Goal: Task Accomplishment & Management: Manage account settings

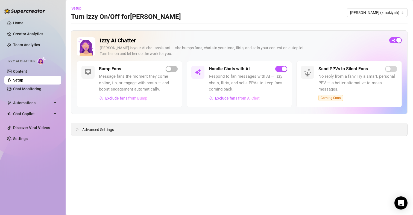
click at [103, 131] on span "Advanced Settings" at bounding box center [98, 129] width 32 height 6
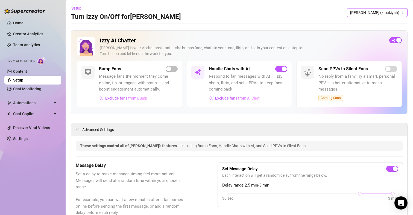
click at [375, 12] on span "[PERSON_NAME] (xmakiyah)" at bounding box center [377, 12] width 54 height 8
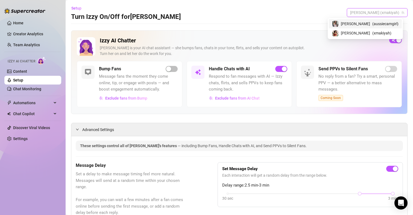
click at [373, 24] on span "( aussiecamgirl )" at bounding box center [385, 24] width 26 height 6
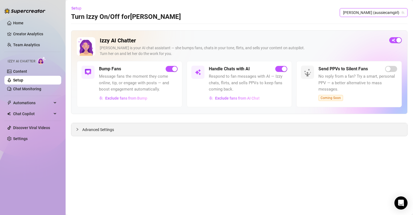
click at [109, 130] on span "Advanced Settings" at bounding box center [98, 129] width 32 height 6
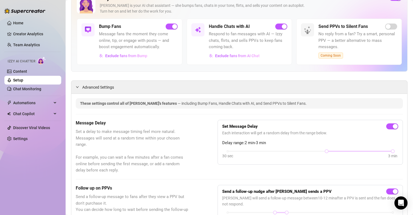
scroll to position [55, 0]
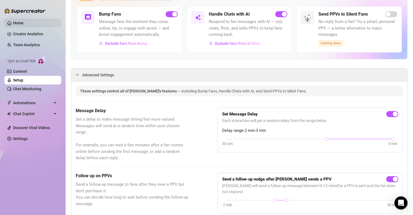
click at [17, 21] on link "Home" at bounding box center [18, 23] width 10 height 4
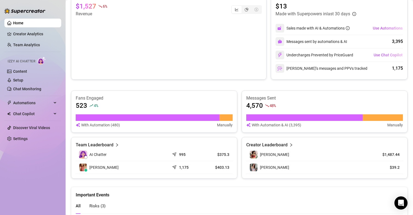
scroll to position [113, 0]
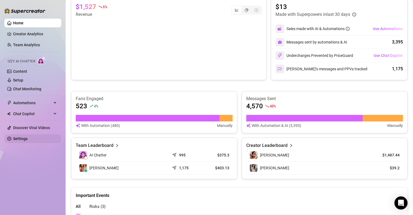
click at [19, 140] on link "Settings" at bounding box center [20, 138] width 14 height 4
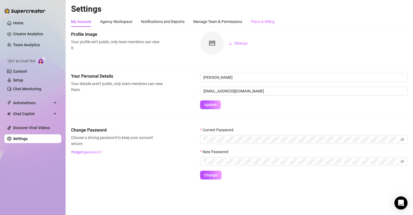
click at [269, 18] on div "Plans & Billing" at bounding box center [263, 21] width 24 height 10
